Goal: Task Accomplishment & Management: Manage account settings

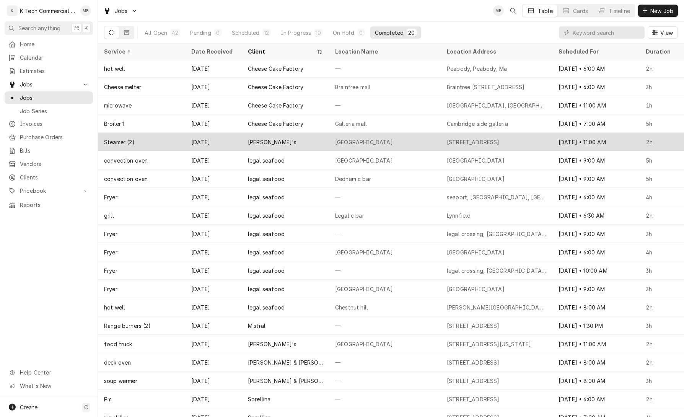
click at [286, 140] on div "[PERSON_NAME]'s" at bounding box center [285, 142] width 87 height 18
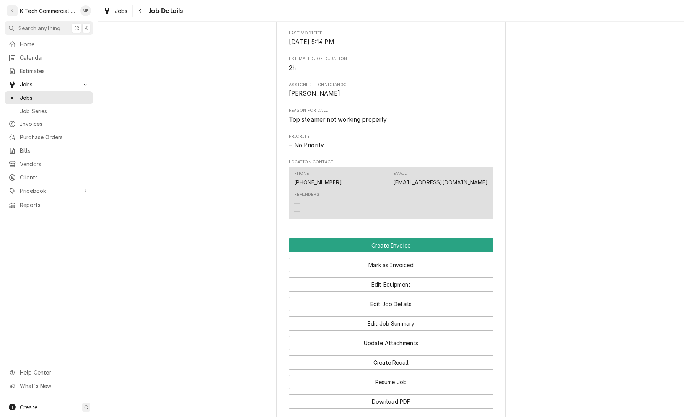
scroll to position [286, 0]
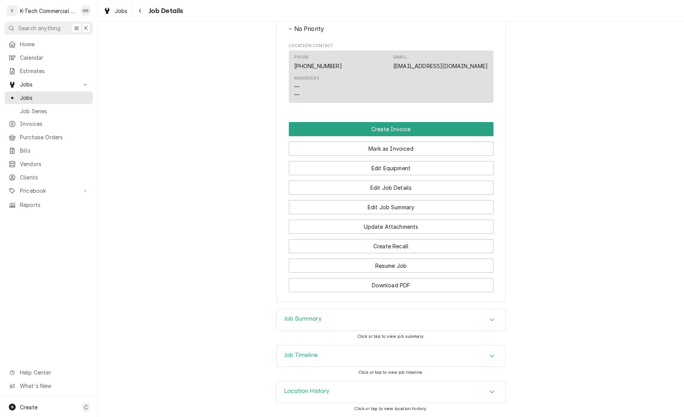
click at [371, 320] on div "Job Summary" at bounding box center [391, 319] width 229 height 21
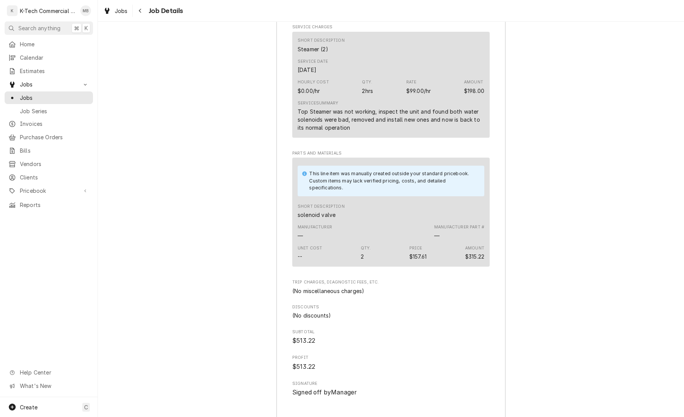
scroll to position [814, 0]
drag, startPoint x: 304, startPoint y: 230, endPoint x: 344, endPoint y: 231, distance: 39.8
click at [344, 231] on div "This line item was manually created outside your standard pricebook. Custom ite…" at bounding box center [391, 210] width 198 height 109
drag, startPoint x: 307, startPoint y: 231, endPoint x: 338, endPoint y: 233, distance: 31.0
click at [338, 217] on div "Short Description solenoid valve" at bounding box center [321, 209] width 47 height 15
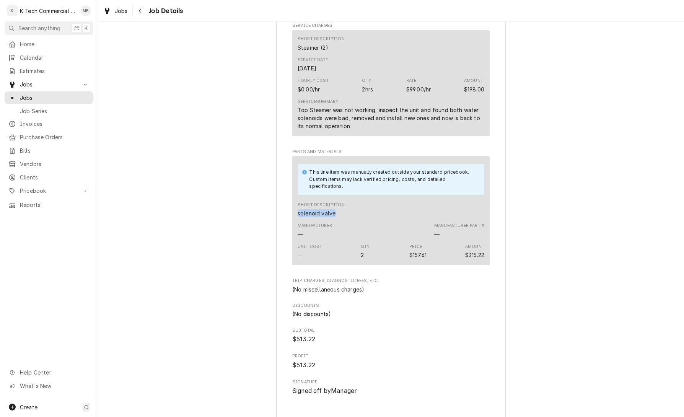
copy div "solenoid valve"
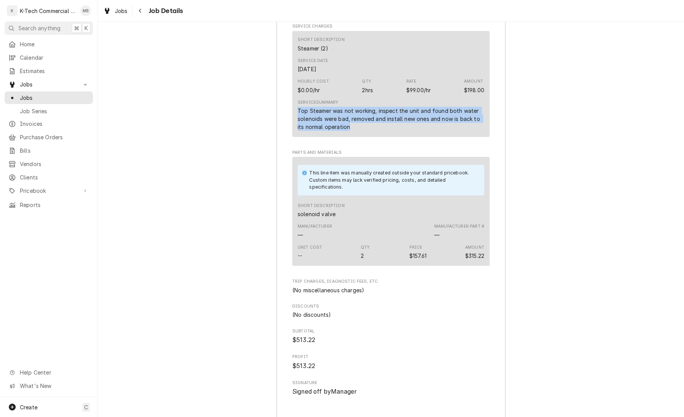
drag, startPoint x: 297, startPoint y: 128, endPoint x: 477, endPoint y: 147, distance: 180.6
click at [477, 137] on div "Short Description Steamer (2) Service Date Sep 22, 2025 Hourly Cost $0.00/hr Qt…" at bounding box center [391, 84] width 198 height 106
copy div "Top Steamer was not working, inspect the unit and found both water solenoids we…"
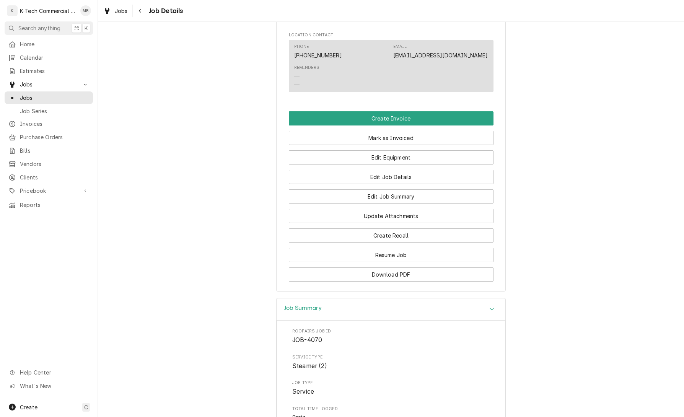
scroll to position [400, 0]
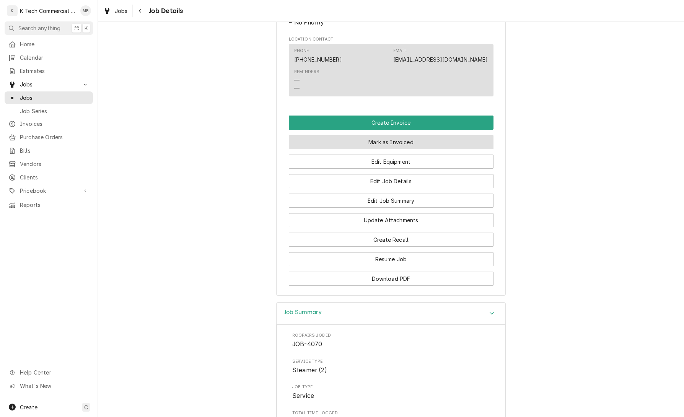
click at [417, 149] on button "Mark as Invoiced" at bounding box center [391, 142] width 205 height 14
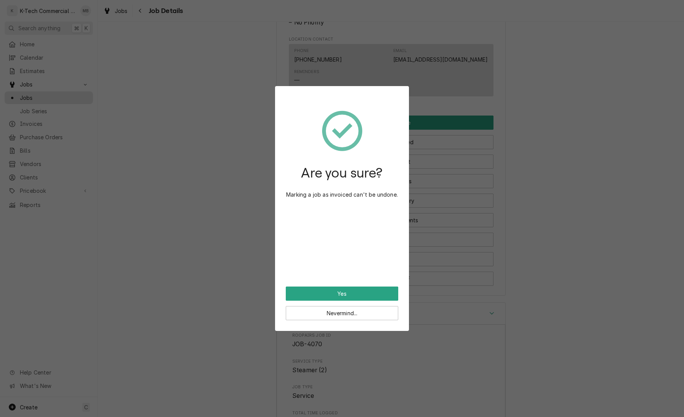
drag, startPoint x: 359, startPoint y: 291, endPoint x: 403, endPoint y: 296, distance: 45.1
click at [360, 291] on button "Yes" at bounding box center [342, 294] width 113 height 14
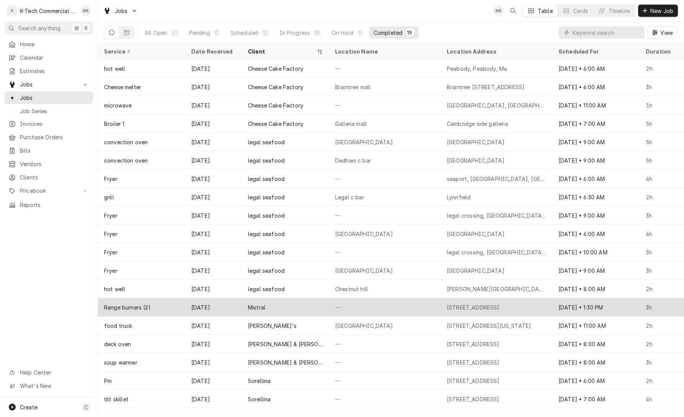
click at [362, 305] on div "—" at bounding box center [385, 307] width 112 height 18
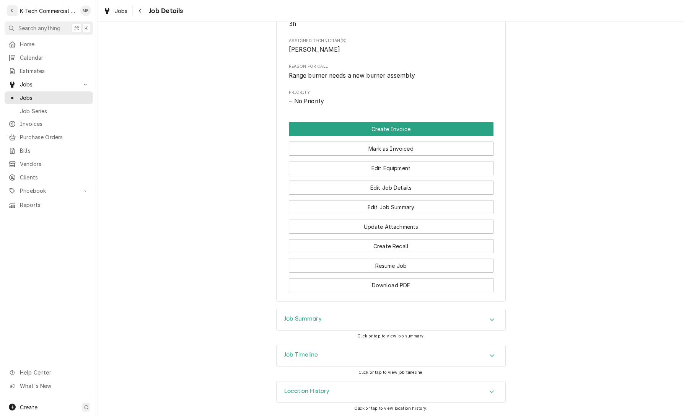
click at [375, 322] on div "Job Summary" at bounding box center [391, 319] width 229 height 21
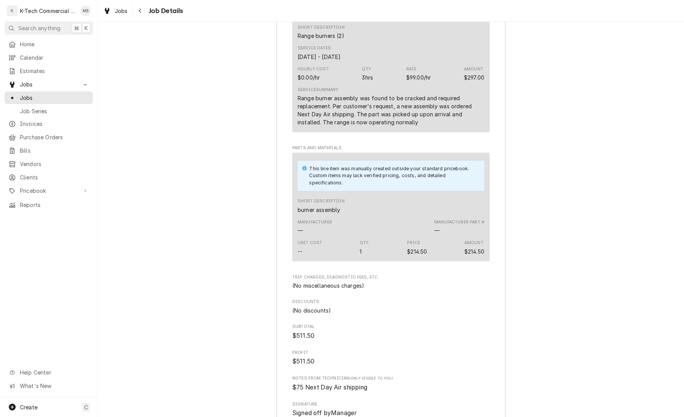
scroll to position [759, 0]
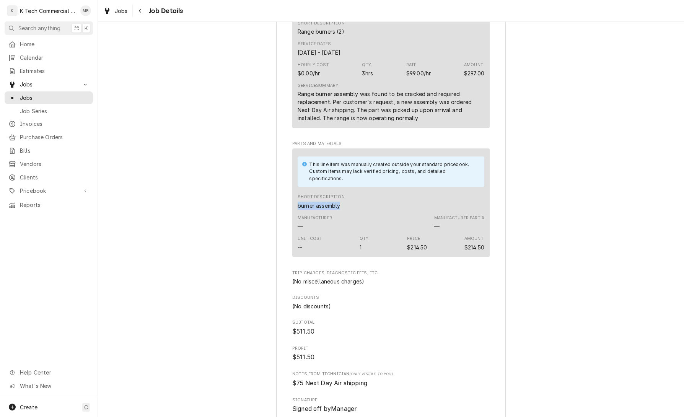
drag, startPoint x: 298, startPoint y: 221, endPoint x: 343, endPoint y: 224, distance: 45.6
click at [344, 209] on div "Short Description burner assembly" at bounding box center [321, 201] width 47 height 15
copy div "burner assembly"
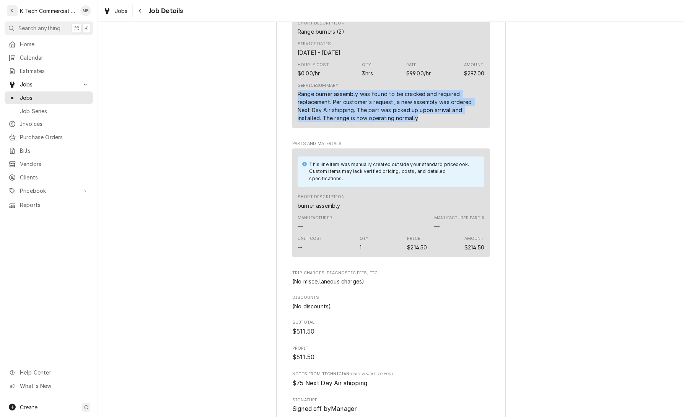
drag, startPoint x: 297, startPoint y: 109, endPoint x: 424, endPoint y: 136, distance: 129.9
click at [424, 128] on div "Short Description Range burners (2) Service Dates Sep 25, 2025 - Sep 26, 2025 H…" at bounding box center [391, 71] width 198 height 114
copy div "Range burner assembly was found to be cracked and required replacement. Per cus…"
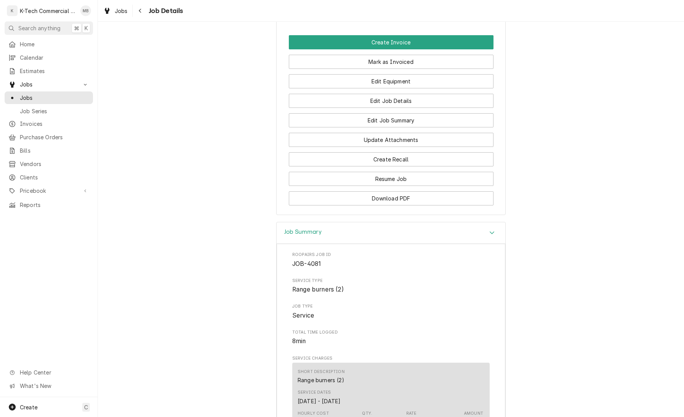
scroll to position [387, 0]
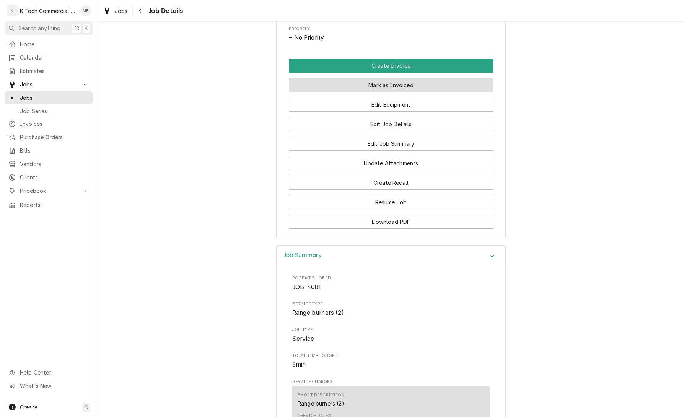
click at [405, 92] on button "Mark as Invoiced" at bounding box center [391, 85] width 205 height 14
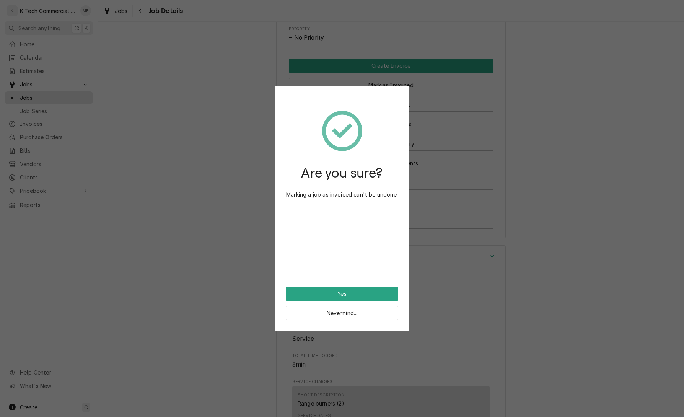
click at [345, 293] on button "Yes" at bounding box center [342, 294] width 113 height 14
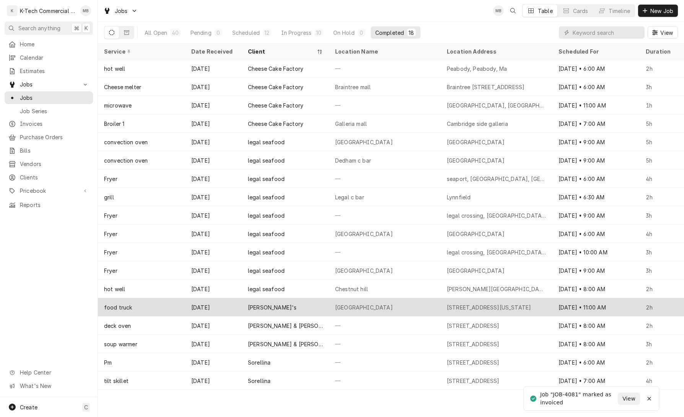
click at [315, 308] on div "Roxy's" at bounding box center [285, 307] width 87 height 18
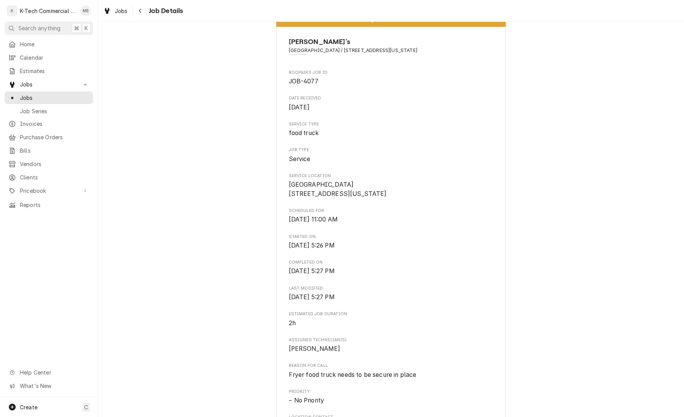
scroll to position [15, 0]
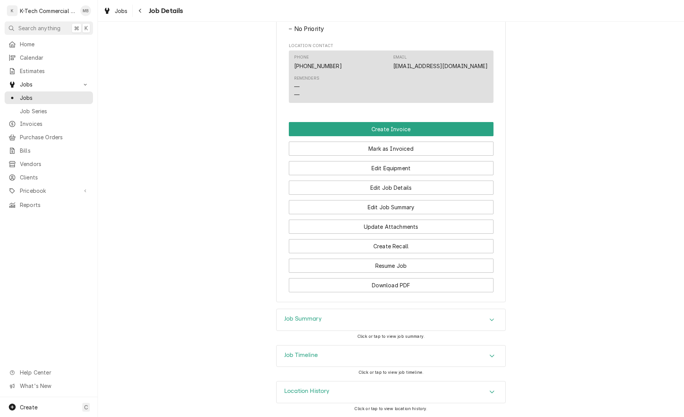
click at [367, 324] on div "Job Summary" at bounding box center [391, 319] width 229 height 21
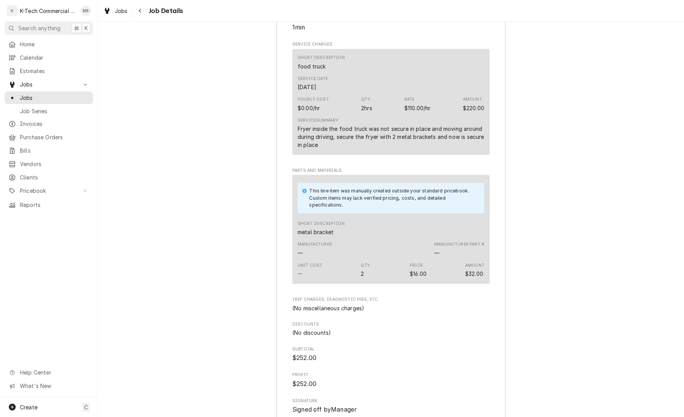
scroll to position [809, 0]
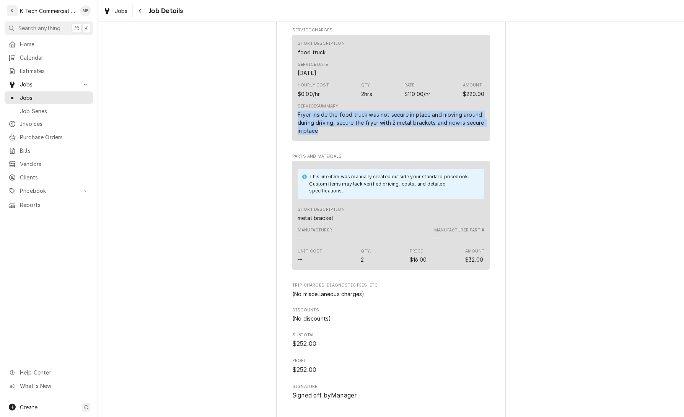
drag, startPoint x: 310, startPoint y: 133, endPoint x: 451, endPoint y: 149, distance: 141.3
click at [451, 141] on div "Short Description food truck Service Date [DATE] Hourly Cost $0.00/hr Qty. 2hrs…" at bounding box center [391, 88] width 198 height 106
copy div "Fryer inside the food truck was not secure in place and moving around during dr…"
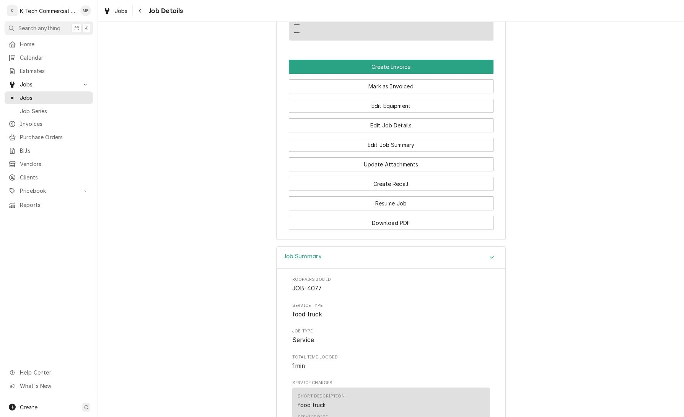
scroll to position [367, 0]
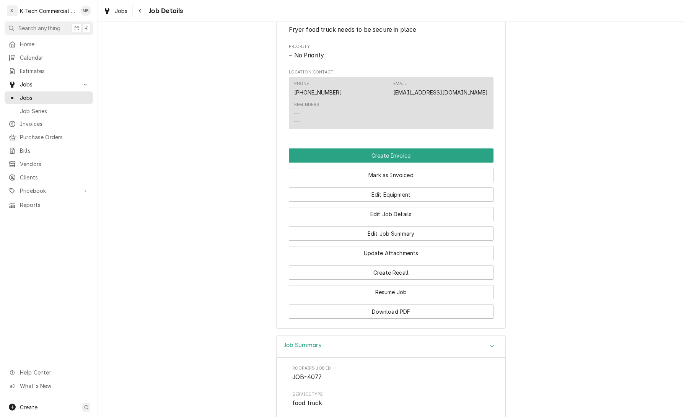
drag, startPoint x: 390, startPoint y: 189, endPoint x: 378, endPoint y: 238, distance: 50.3
click at [390, 182] on button "Mark as Invoiced" at bounding box center [391, 175] width 205 height 14
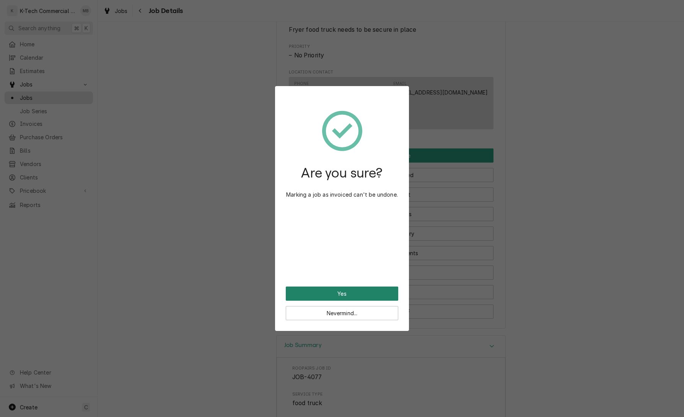
click at [360, 289] on button "Yes" at bounding box center [342, 294] width 113 height 14
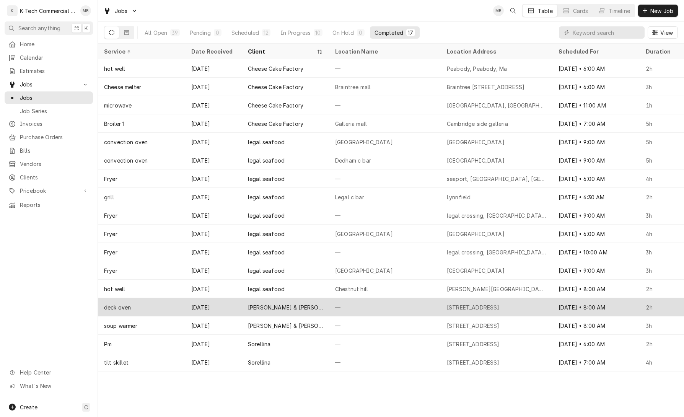
click at [403, 306] on div "—" at bounding box center [385, 307] width 112 height 18
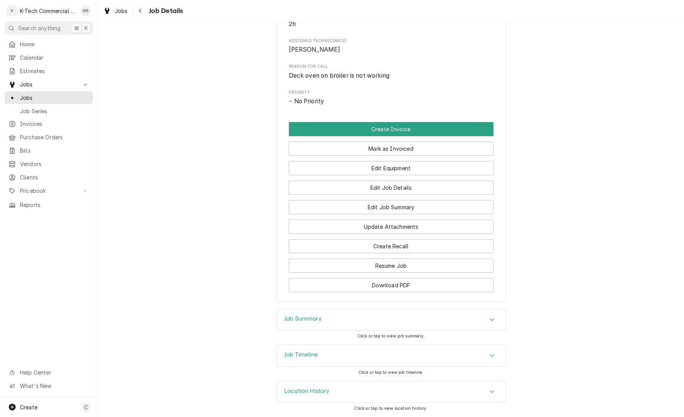
click at [339, 314] on div "Job Summary" at bounding box center [391, 319] width 229 height 21
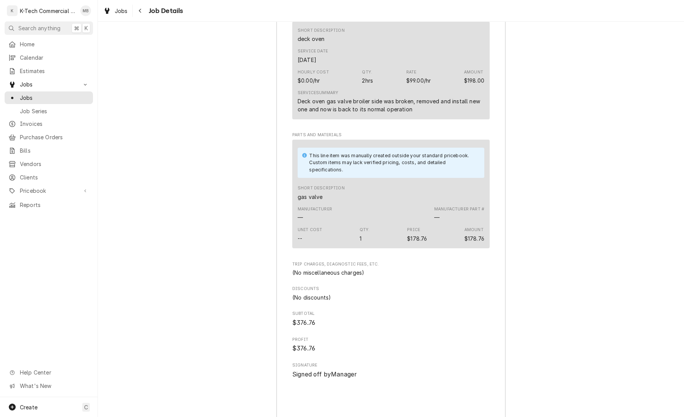
scroll to position [746, 0]
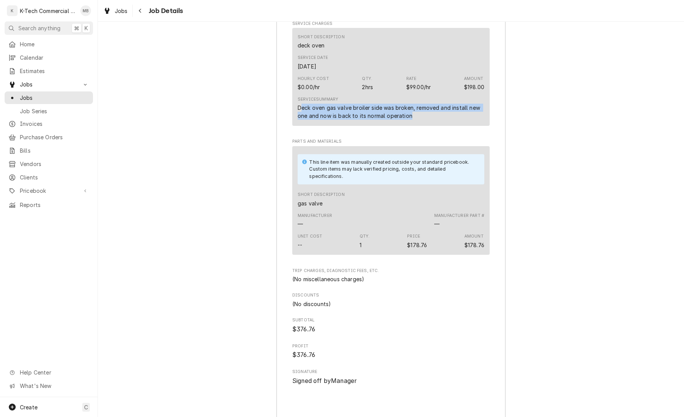
drag, startPoint x: 300, startPoint y: 126, endPoint x: 421, endPoint y: 134, distance: 121.2
click at [421, 120] on div "Deck oven gas valve broiler side was broken, removed and install new one and no…" at bounding box center [391, 112] width 187 height 16
drag, startPoint x: 421, startPoint y: 134, endPoint x: 355, endPoint y: 130, distance: 65.9
click at [420, 120] on div "Deck oven gas valve broiler side was broken, removed and install new one and no…" at bounding box center [391, 112] width 187 height 16
drag, startPoint x: 305, startPoint y: 125, endPoint x: 421, endPoint y: 137, distance: 117.4
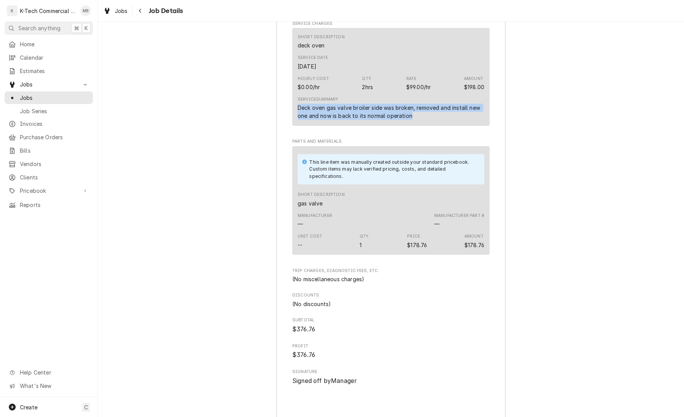
click at [421, 126] on div "Short Description deck oven Service Date Sep 8, 2025 Hourly Cost $0.00/hr Qty. …" at bounding box center [391, 77] width 198 height 98
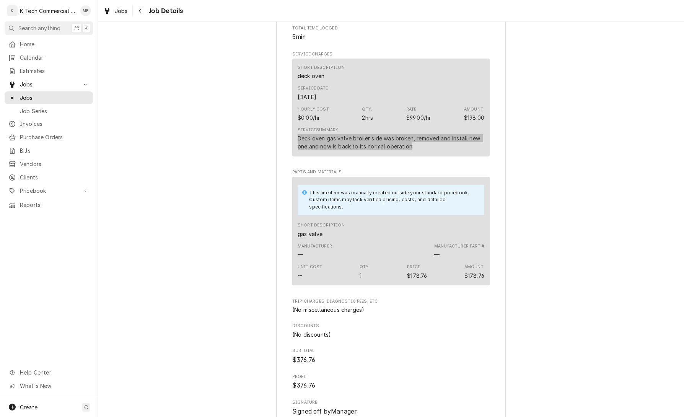
scroll to position [717, 0]
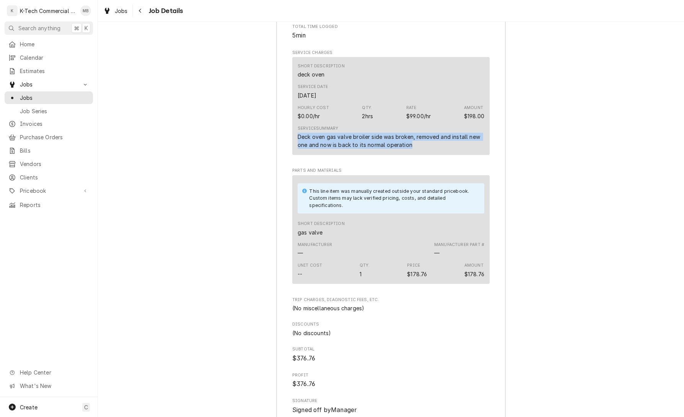
copy div "Deck oven gas valve broiler side was broken, removed and install new one and no…"
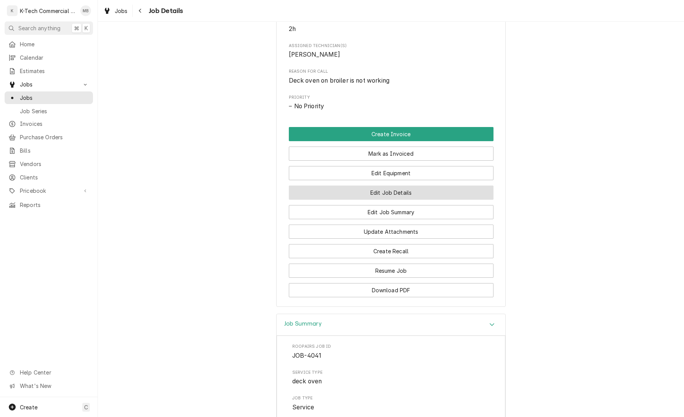
scroll to position [317, 0]
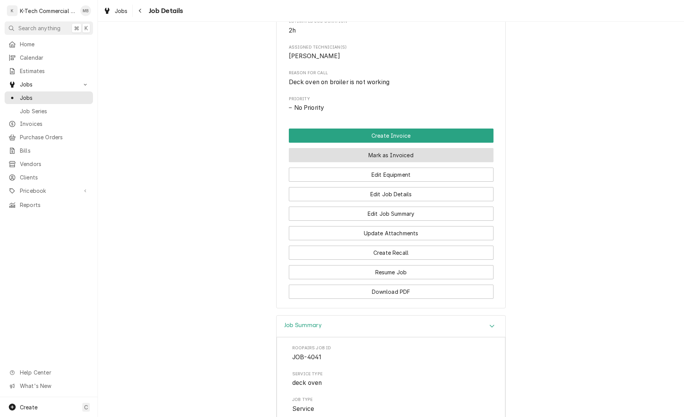
click at [421, 162] on button "Mark as Invoiced" at bounding box center [391, 155] width 205 height 14
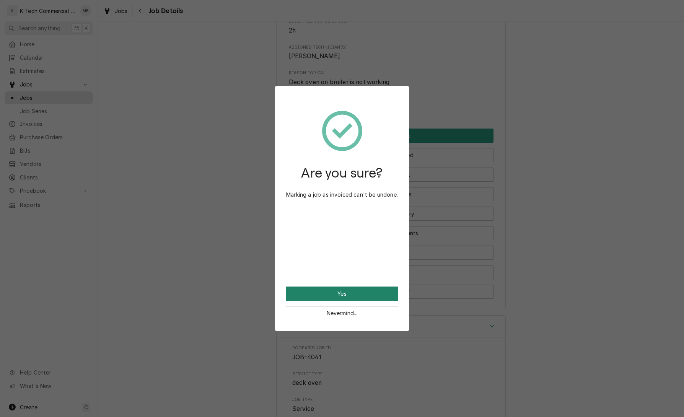
click at [357, 291] on button "Yes" at bounding box center [342, 294] width 113 height 14
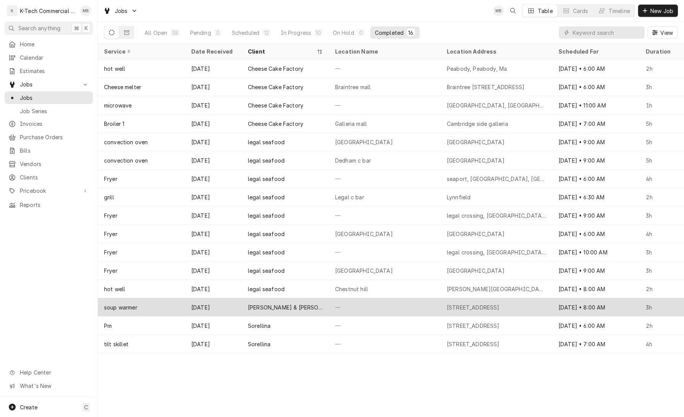
click at [302, 306] on div "smith & wollensky" at bounding box center [285, 307] width 87 height 18
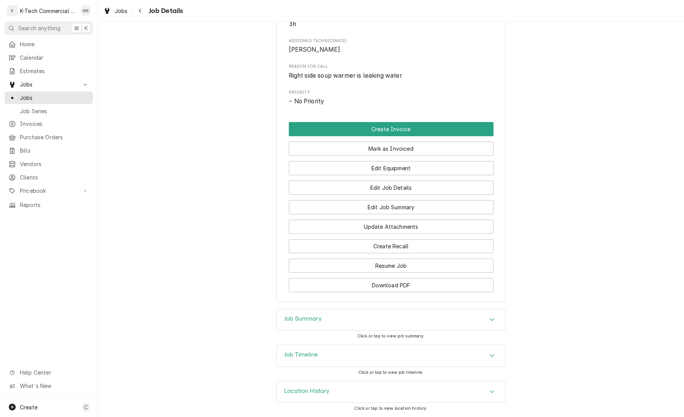
click at [317, 320] on h3 "Job Summary" at bounding box center [303, 318] width 38 height 7
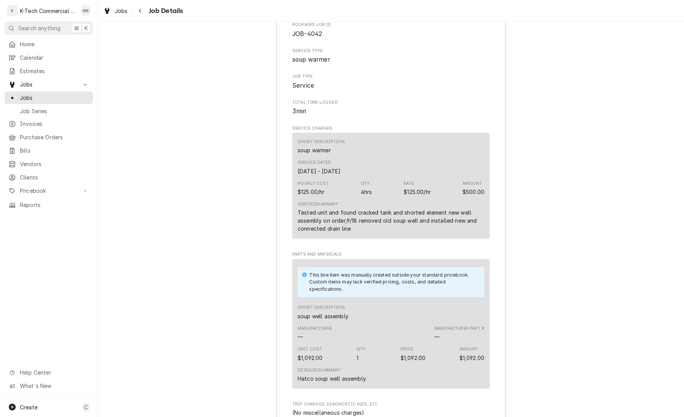
scroll to position [687, 0]
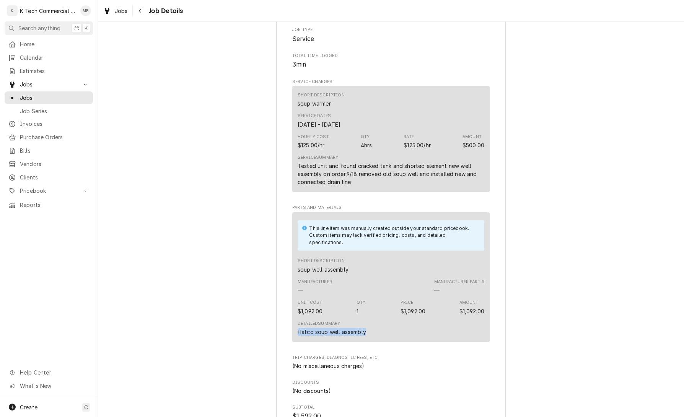
drag, startPoint x: 320, startPoint y: 349, endPoint x: 382, endPoint y: 349, distance: 61.6
click at [382, 339] on div "Detailed Summary Hatco soup well assembly" at bounding box center [391, 328] width 187 height 21
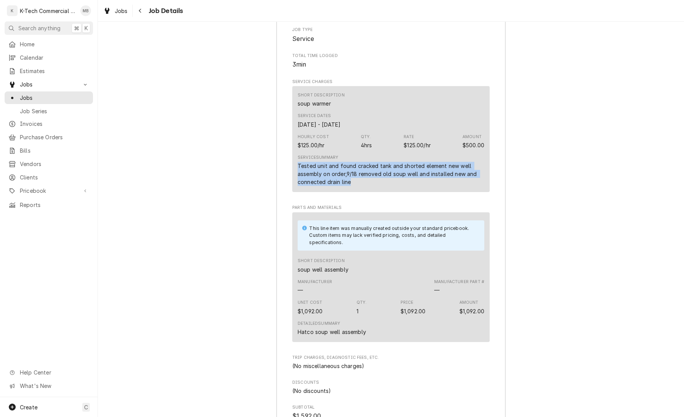
drag, startPoint x: 305, startPoint y: 183, endPoint x: 475, endPoint y: 199, distance: 171.1
click at [475, 192] on div "Short Description soup warmer Service Dates [DATE] - [DATE] Hourly Cost $125.00…" at bounding box center [391, 139] width 198 height 106
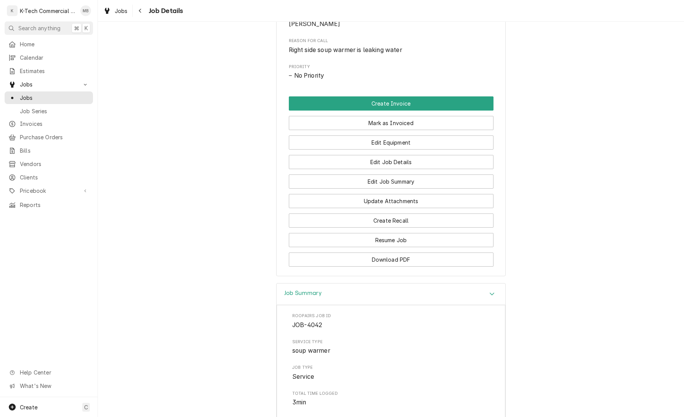
scroll to position [348, 0]
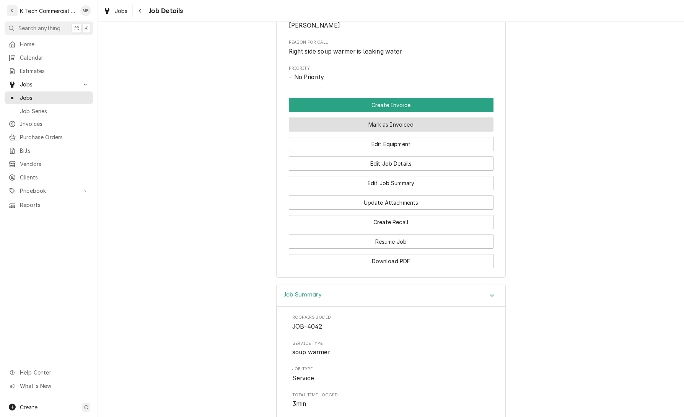
click at [397, 132] on button "Mark as Invoiced" at bounding box center [391, 125] width 205 height 14
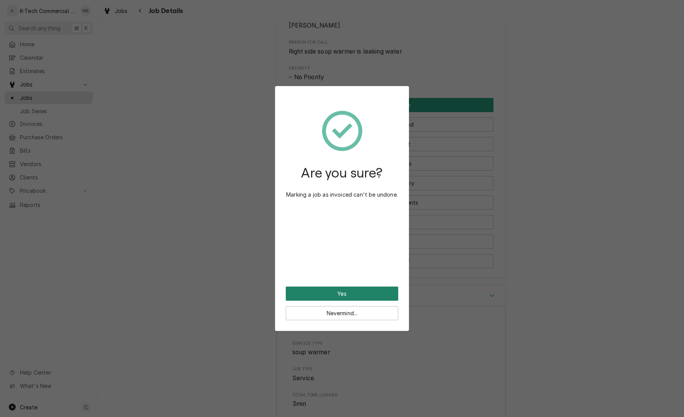
click at [361, 295] on button "Yes" at bounding box center [342, 294] width 113 height 14
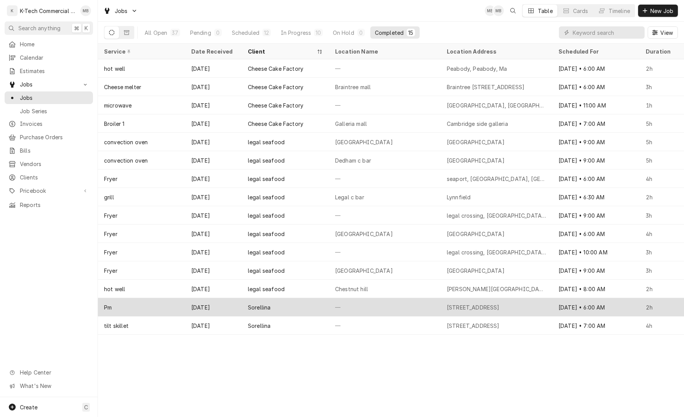
click at [366, 308] on div "—" at bounding box center [385, 307] width 112 height 18
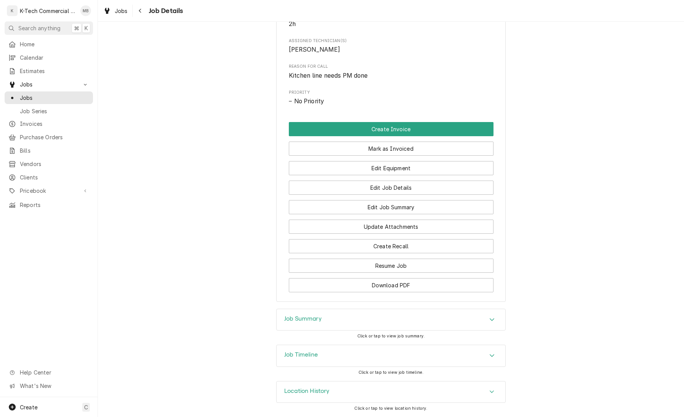
scroll to position [337, 0]
click at [391, 317] on div "Job Summary" at bounding box center [391, 319] width 229 height 21
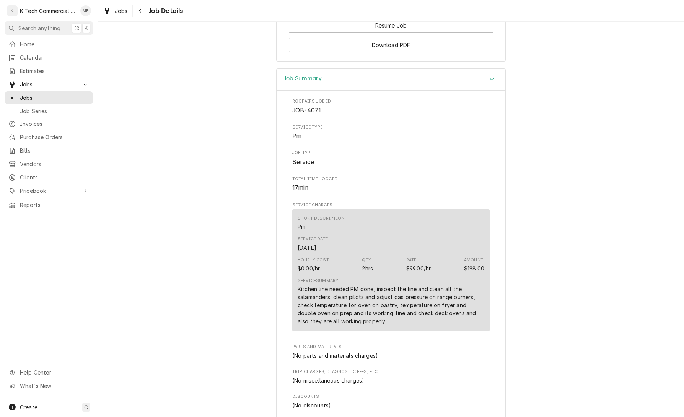
scroll to position [565, 0]
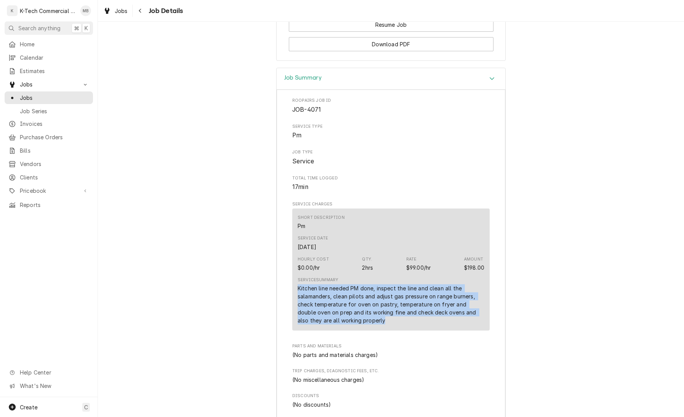
drag, startPoint x: 297, startPoint y: 305, endPoint x: 368, endPoint y: 335, distance: 76.3
click at [368, 331] on div "Short Description Pm Service Date [DATE] Hourly Cost $0.00/hr Qty. 2hrs Rate $9…" at bounding box center [391, 270] width 198 height 122
copy div "Kitchen line needed PM done, inspect the line and clean all the salamanders, cl…"
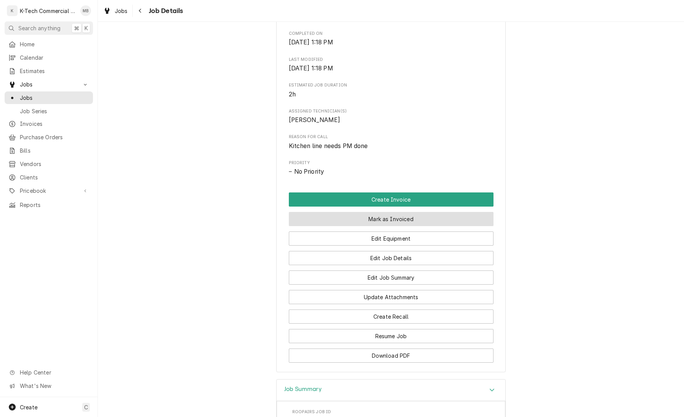
scroll to position [258, 0]
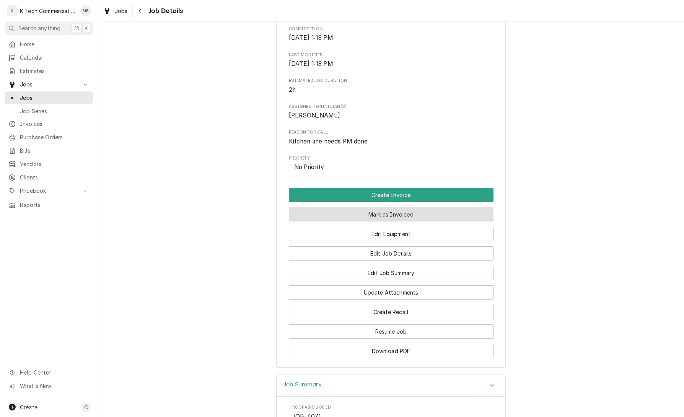
click at [393, 222] on button "Mark as Invoiced" at bounding box center [391, 214] width 205 height 14
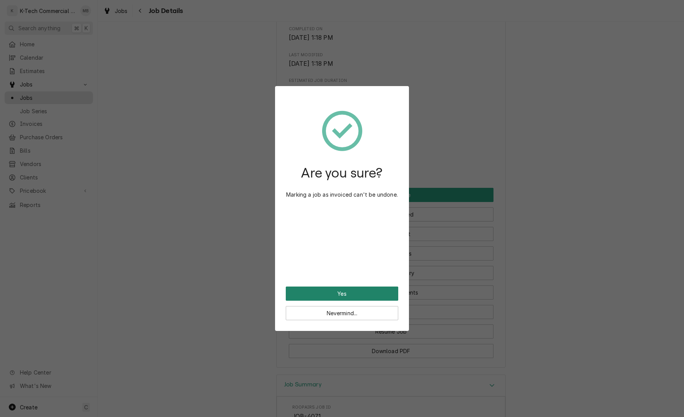
click at [367, 292] on button "Yes" at bounding box center [342, 294] width 113 height 14
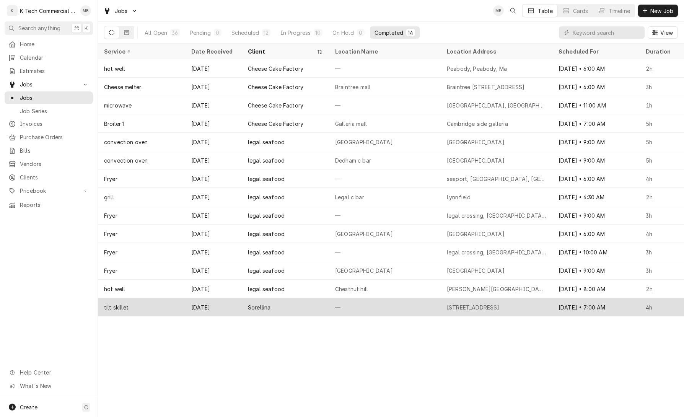
click at [385, 304] on div "—" at bounding box center [385, 307] width 112 height 18
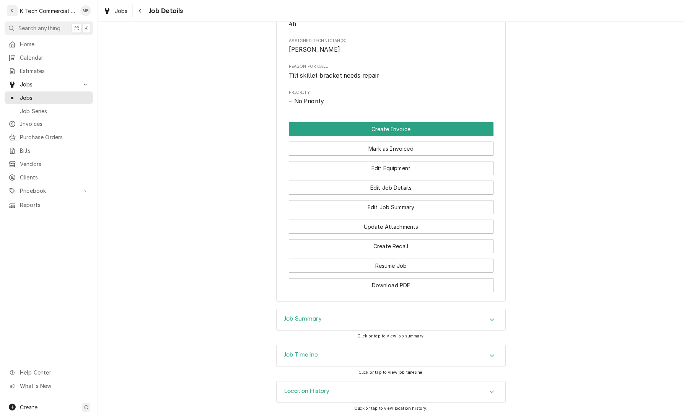
click at [386, 315] on div "Job Summary" at bounding box center [391, 319] width 229 height 21
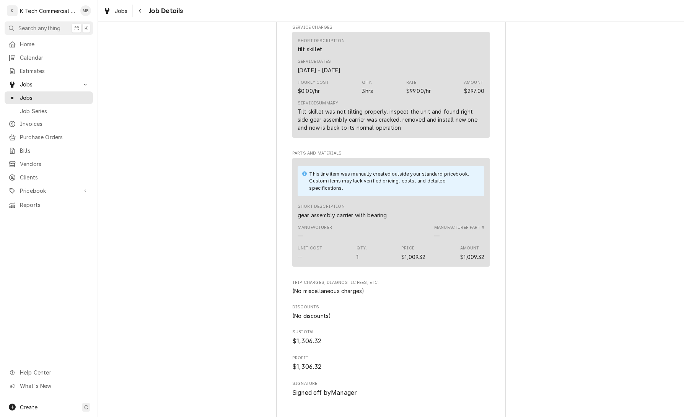
scroll to position [744, 0]
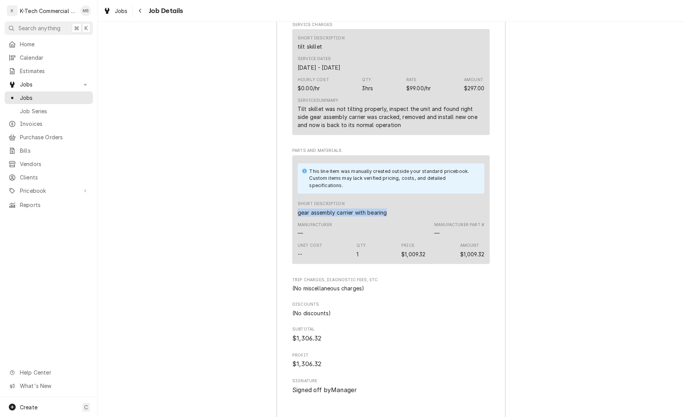
drag, startPoint x: 299, startPoint y: 229, endPoint x: 392, endPoint y: 230, distance: 93.4
click at [392, 219] on div "Short Description gear assembly carrier with bearing" at bounding box center [391, 208] width 187 height 21
copy div "gear assembly carrier with bearing"
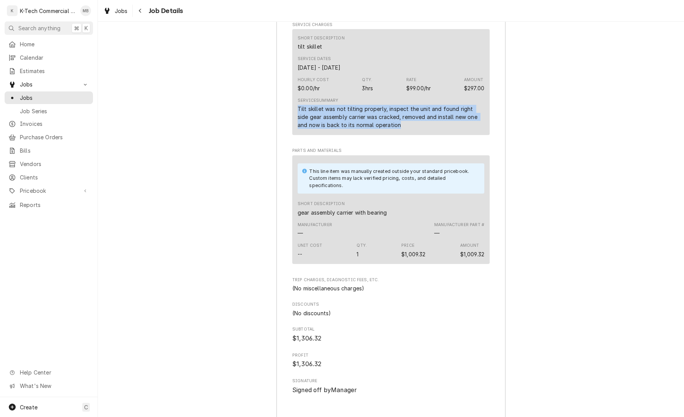
drag, startPoint x: 299, startPoint y: 123, endPoint x: 397, endPoint y: 146, distance: 100.9
click at [397, 132] on div "Service Summary Tilt skillet was not tilting properly, inspect the unit and fou…" at bounding box center [391, 113] width 187 height 37
copy div "Tilt skillet was not tilting properly, inspect the unit and found right side ge…"
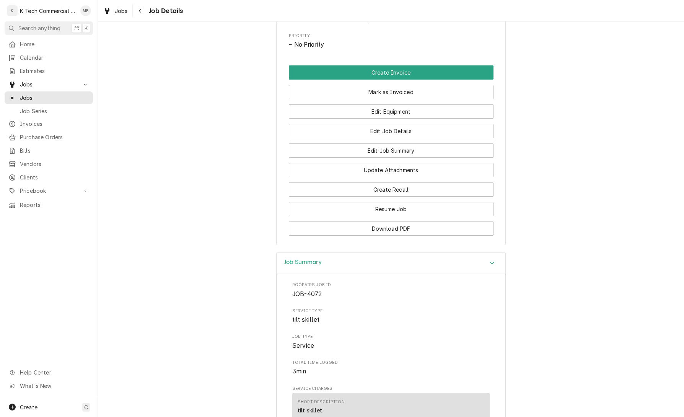
scroll to position [329, 0]
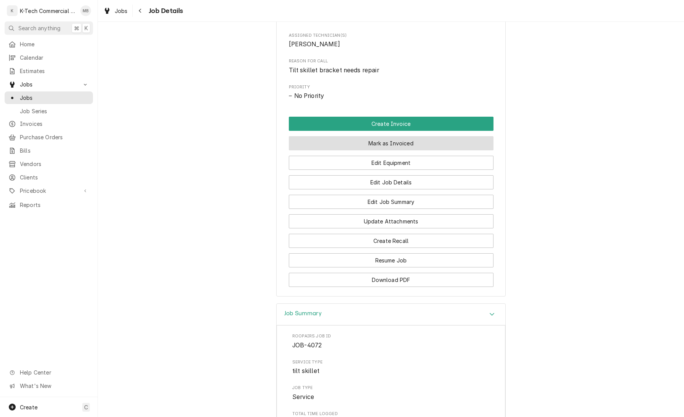
click at [403, 150] on button "Mark as Invoiced" at bounding box center [391, 143] width 205 height 14
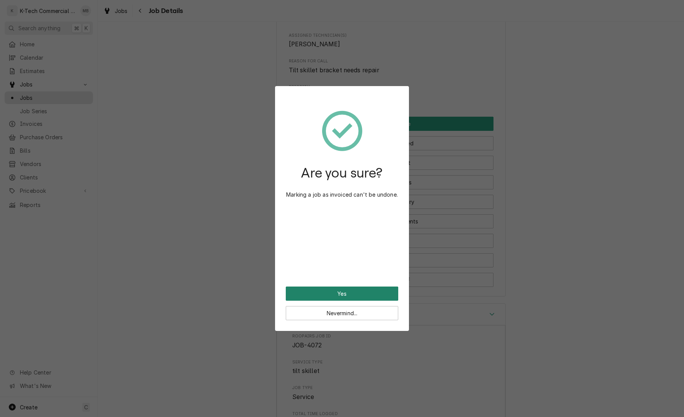
click at [348, 293] on button "Yes" at bounding box center [342, 294] width 113 height 14
